Goal: Find specific page/section: Find specific page/section

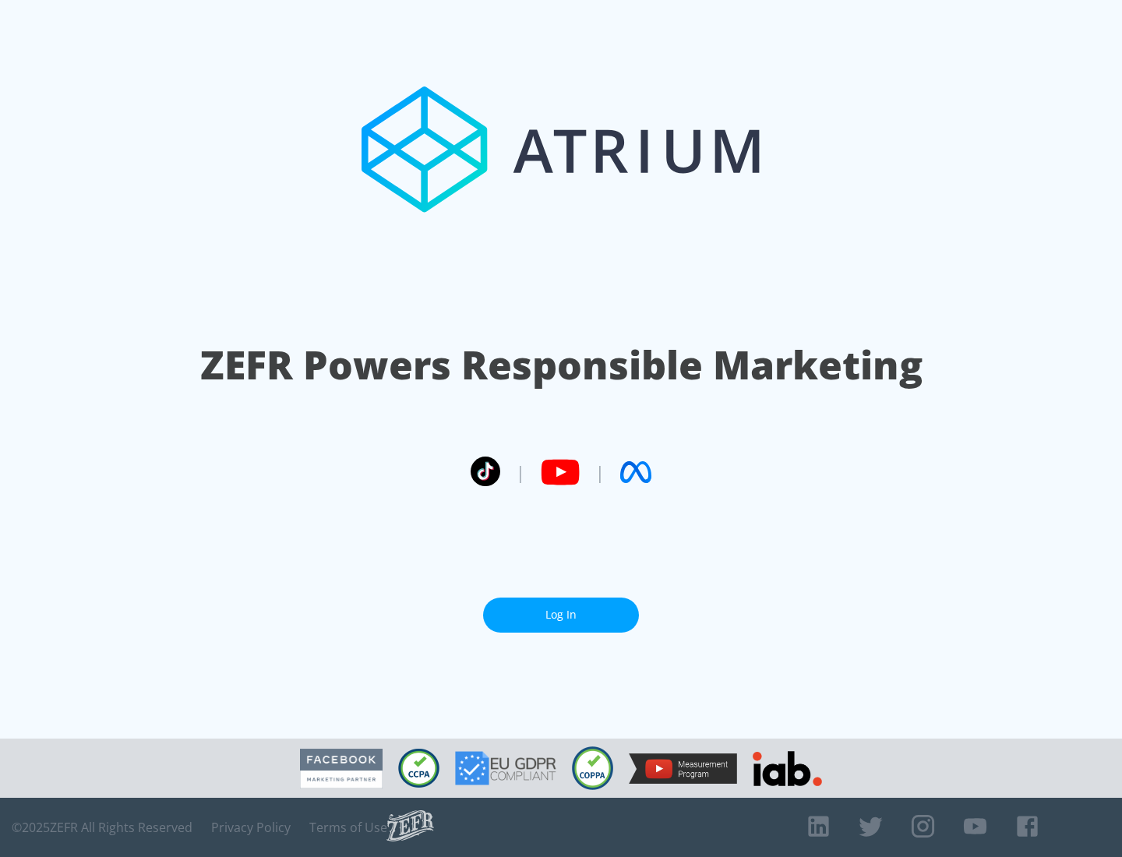
click at [561, 609] on link "Log In" at bounding box center [561, 615] width 156 height 35
